Goal: Communication & Community: Answer question/provide support

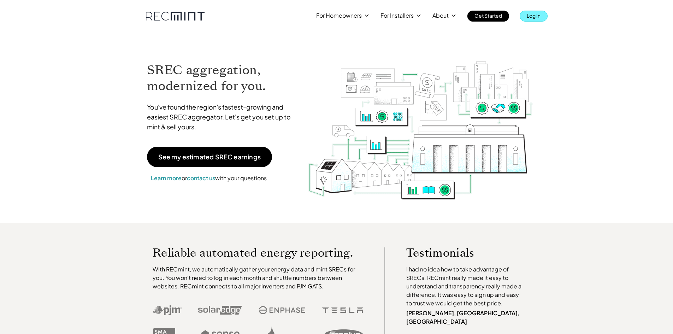
click at [530, 18] on p "Log In" at bounding box center [534, 16] width 14 height 10
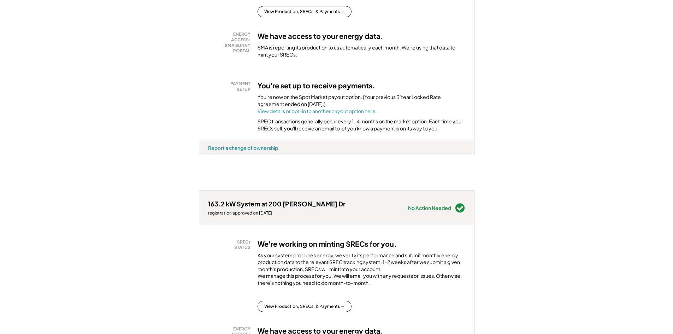
scroll to position [141, 0]
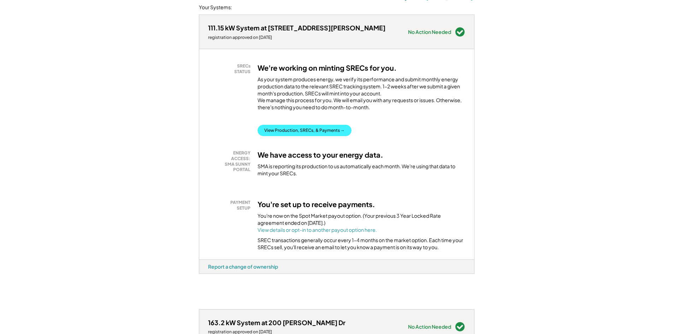
click at [292, 135] on button "View Production, SRECs, & Payments →" at bounding box center [305, 130] width 94 height 11
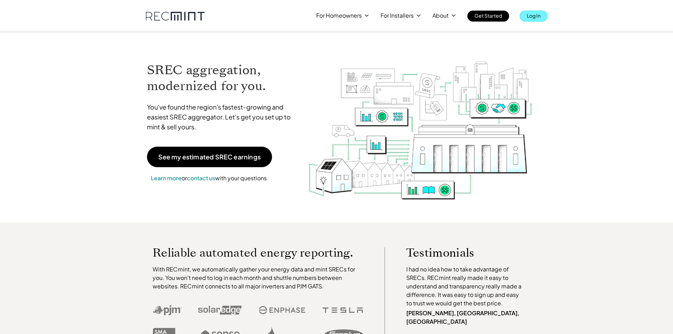
click at [532, 16] on p "Log In" at bounding box center [534, 16] width 14 height 10
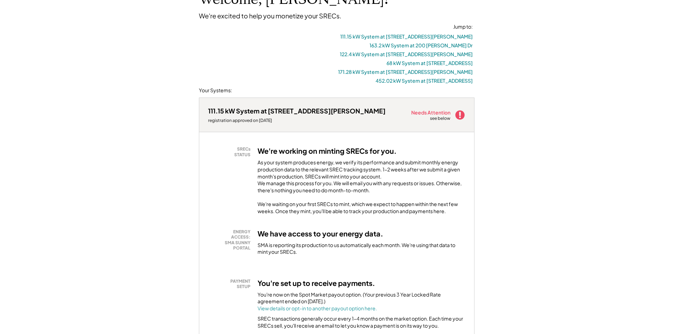
scroll to position [71, 0]
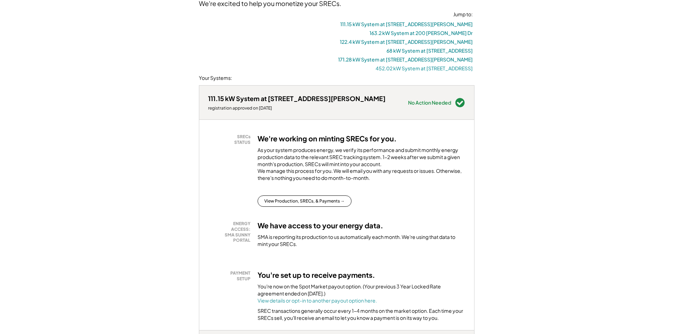
click at [430, 66] on button "452.02 kW System at [STREET_ADDRESS]" at bounding box center [424, 68] width 97 height 9
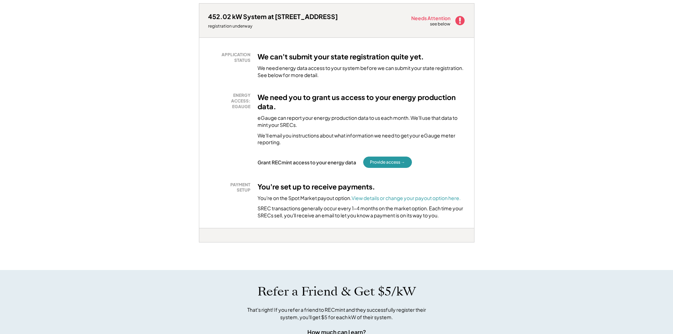
scroll to position [1600, 0]
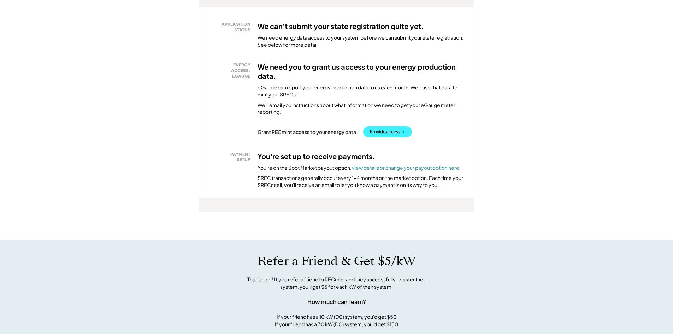
click at [379, 137] on button "Provide access →" at bounding box center [387, 131] width 49 height 11
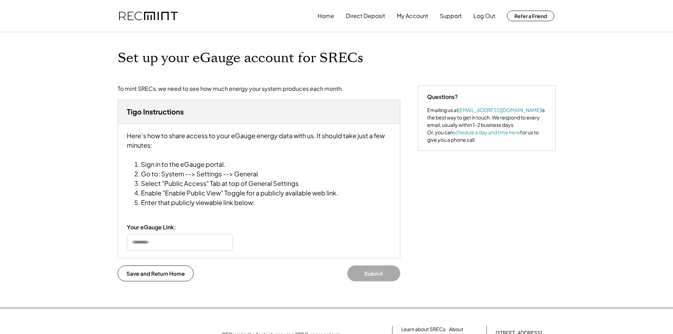
click at [163, 247] on input "input" at bounding box center [180, 242] width 106 height 17
paste input "**********"
type input "**********"
click at [359, 273] on button "Submit" at bounding box center [373, 273] width 53 height 16
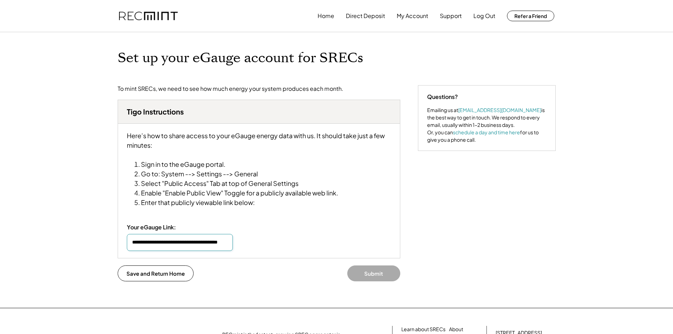
scroll to position [0, 0]
